Goal: Information Seeking & Learning: Learn about a topic

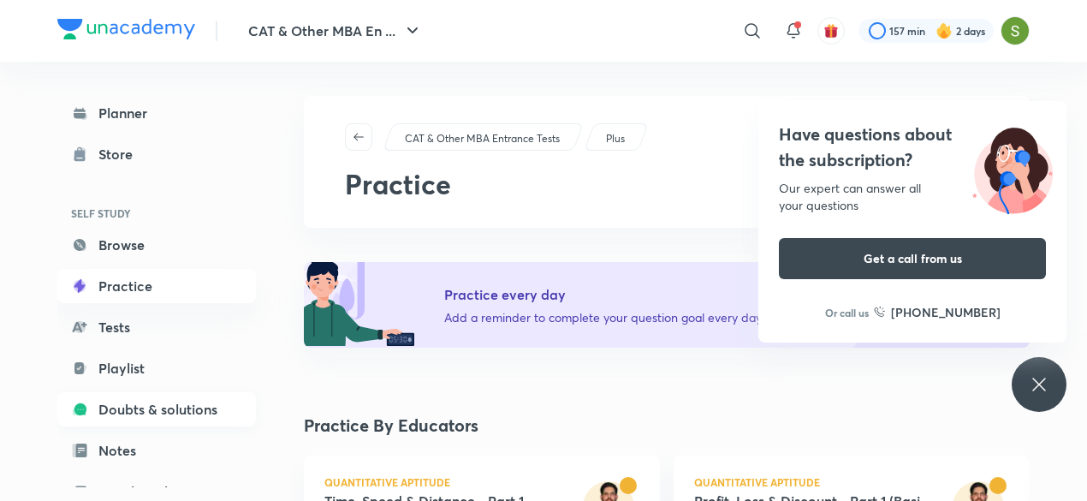
scroll to position [187, 0]
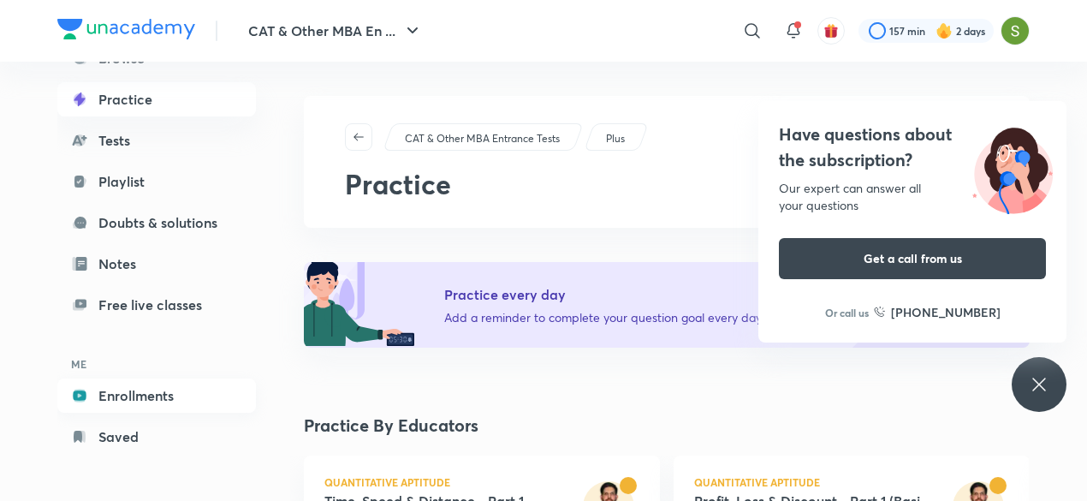
click at [144, 403] on link "Enrollments" at bounding box center [156, 395] width 199 height 34
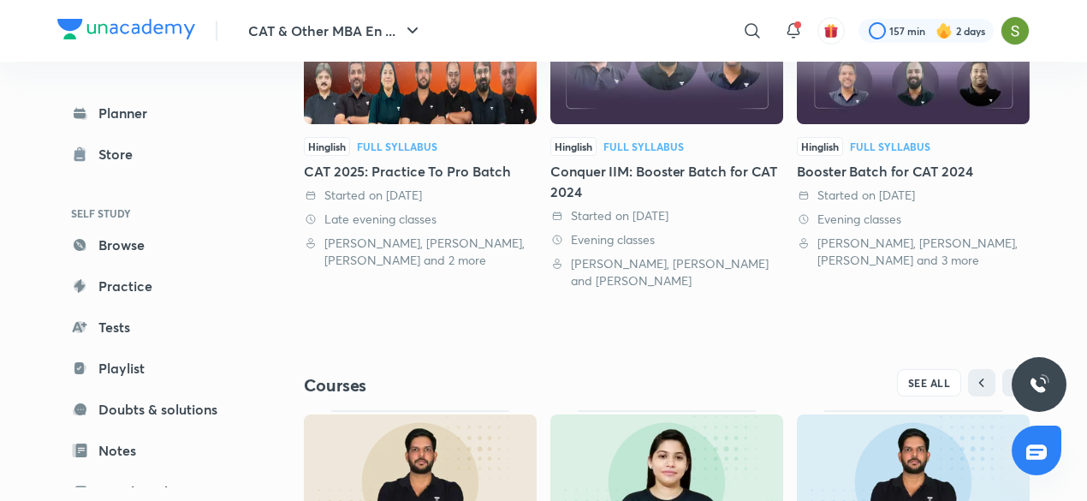
scroll to position [676, 0]
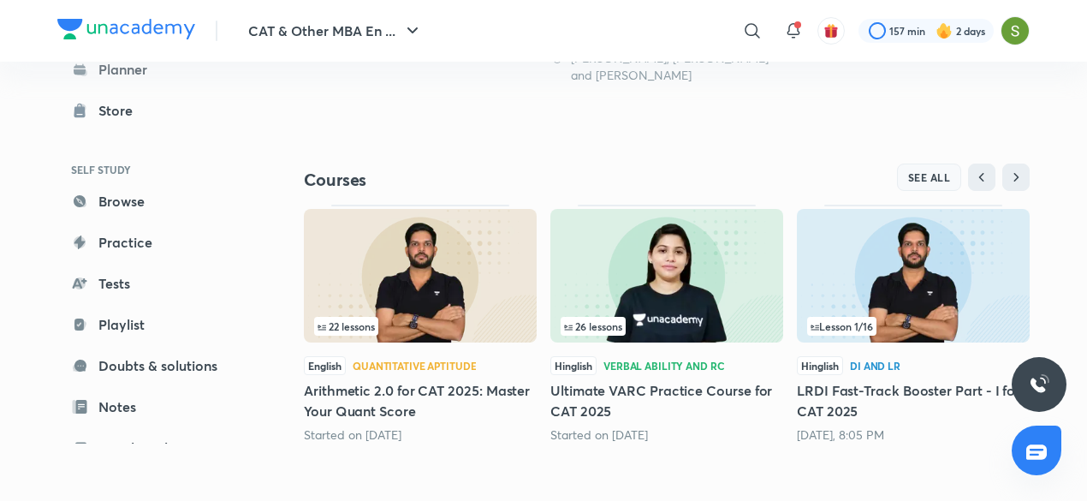
click at [939, 172] on span "SEE ALL" at bounding box center [929, 177] width 43 height 12
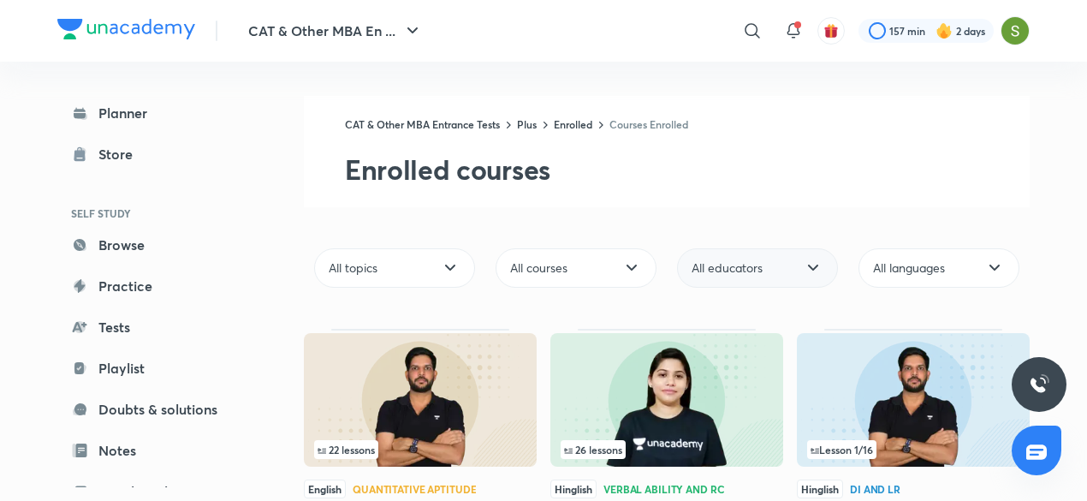
click at [757, 270] on span "All educators" at bounding box center [727, 267] width 71 height 17
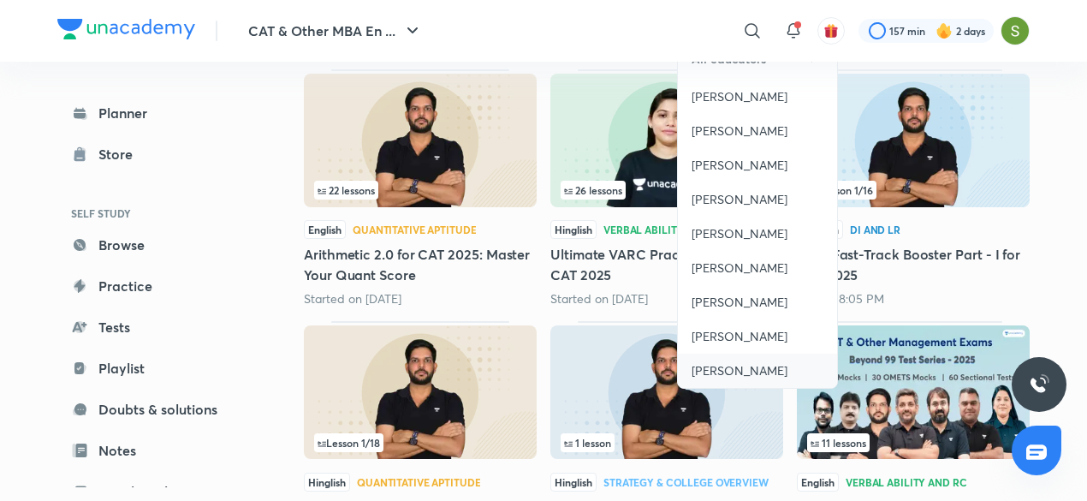
scroll to position [260, 0]
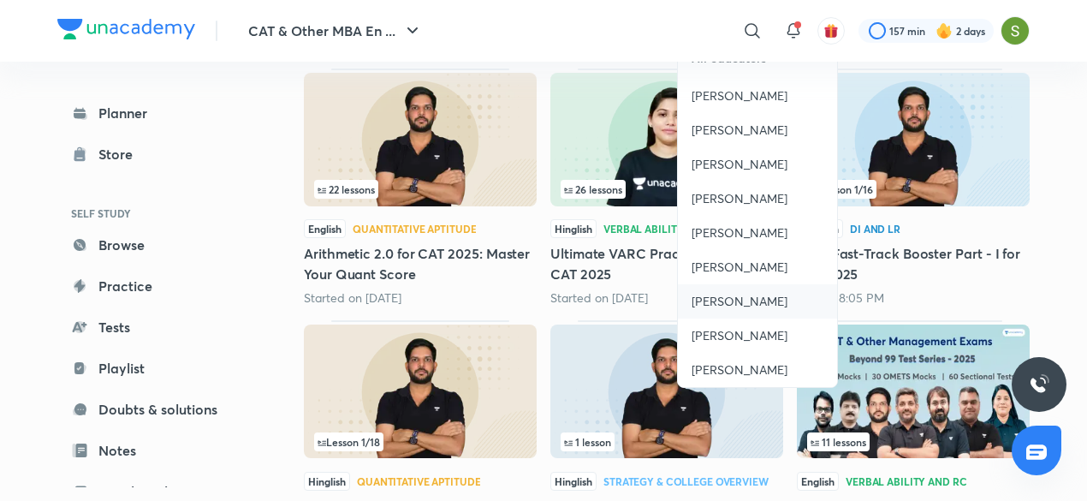
click at [729, 299] on span "[PERSON_NAME]" at bounding box center [740, 301] width 96 height 17
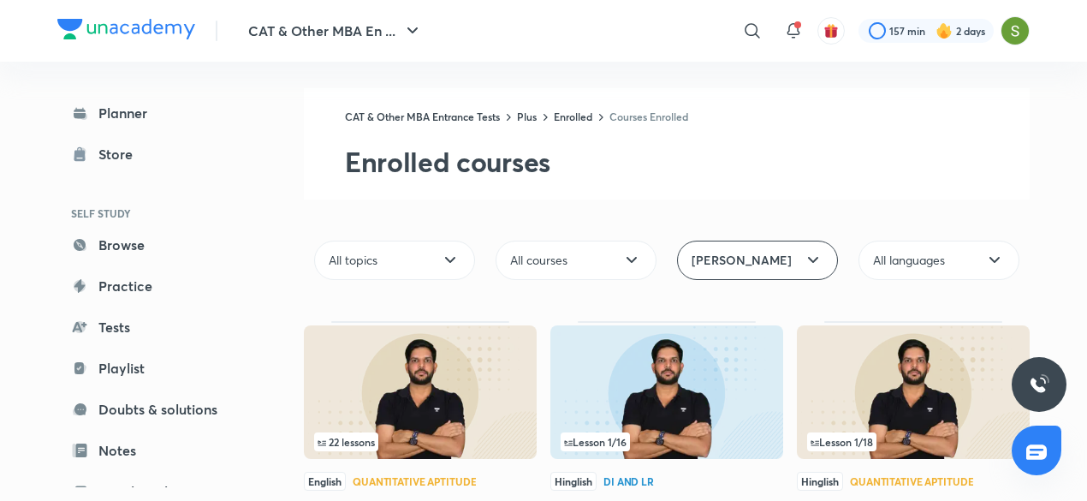
scroll to position [0, 0]
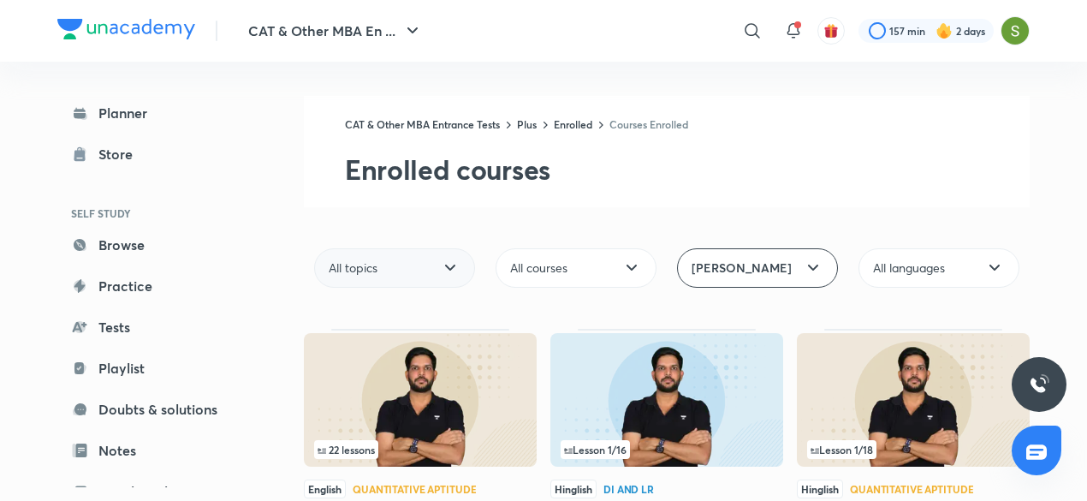
click at [426, 264] on div "All topics" at bounding box center [394, 267] width 161 height 39
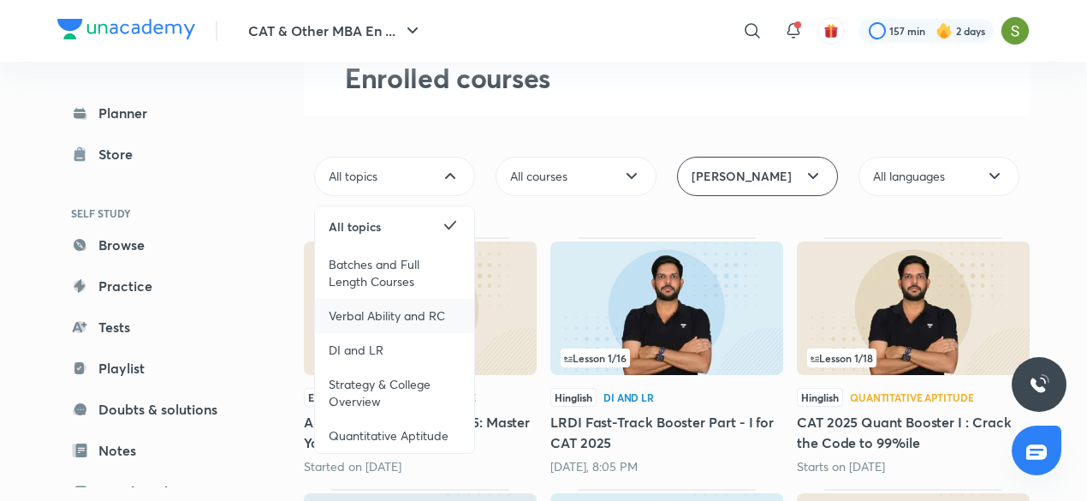
scroll to position [92, 0]
click at [373, 432] on span "Quantitative Aptitude" at bounding box center [389, 434] width 120 height 17
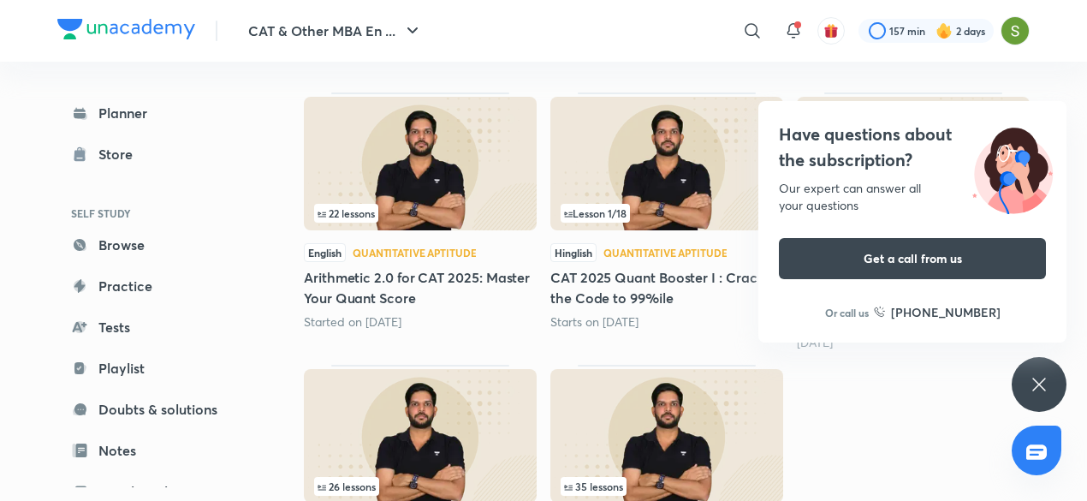
scroll to position [252, 0]
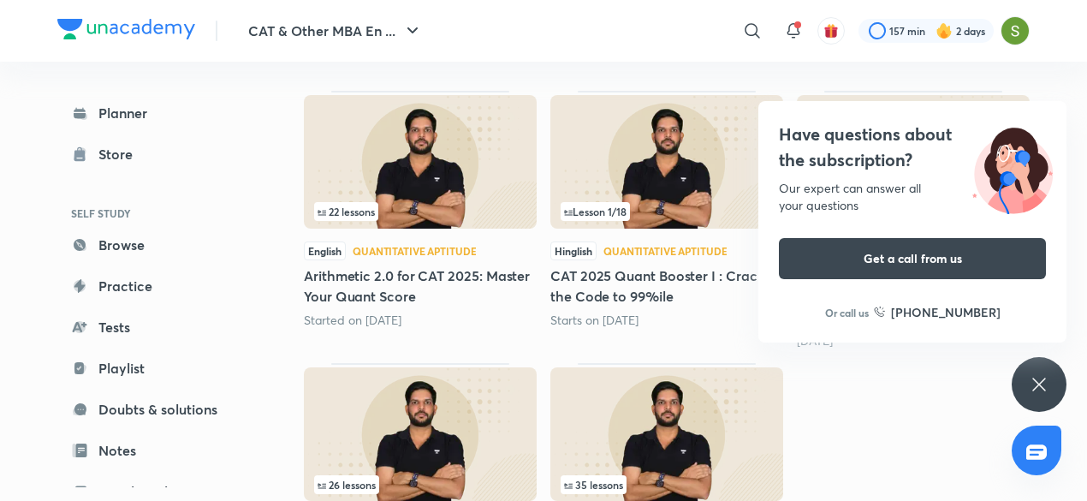
click at [1056, 377] on div "Have questions about the subscription? Our expert can answer all your questions…" at bounding box center [1039, 384] width 55 height 55
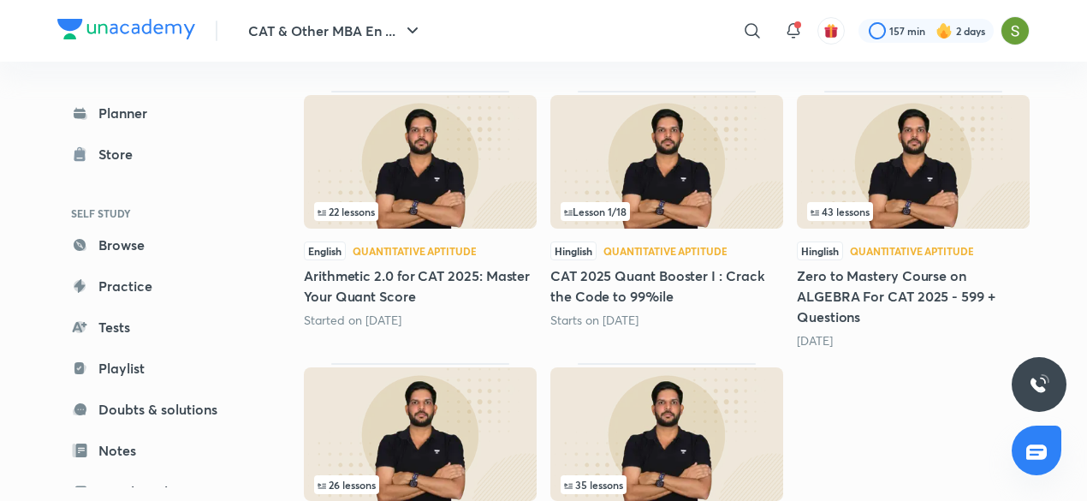
click at [929, 193] on img at bounding box center [913, 162] width 233 height 134
